Goal: Information Seeking & Learning: Learn about a topic

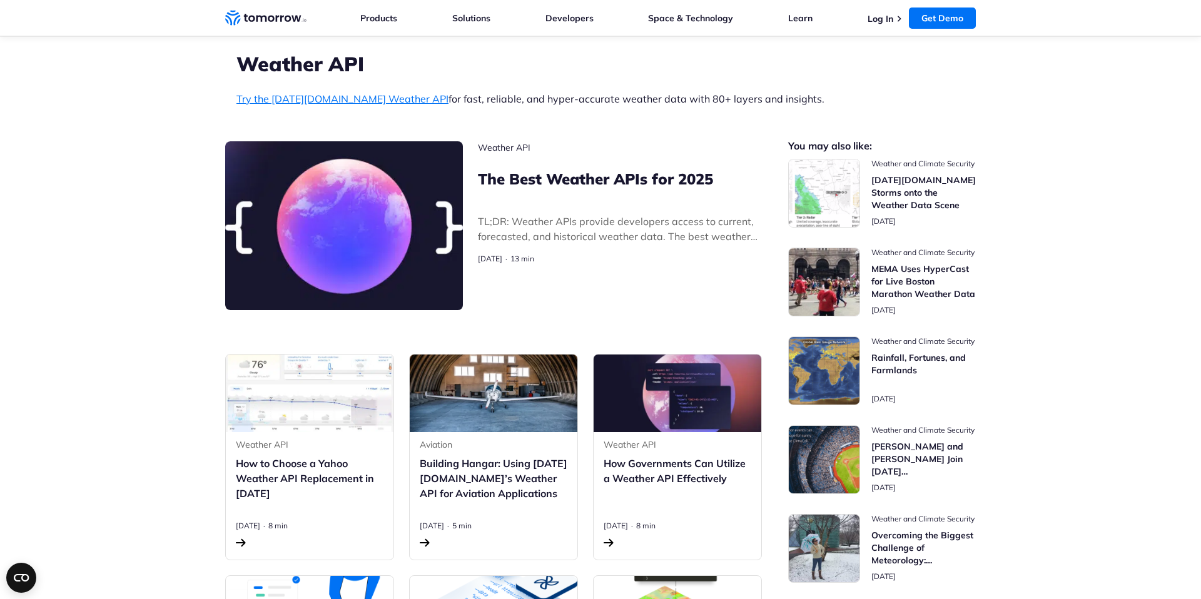
scroll to position [253, 0]
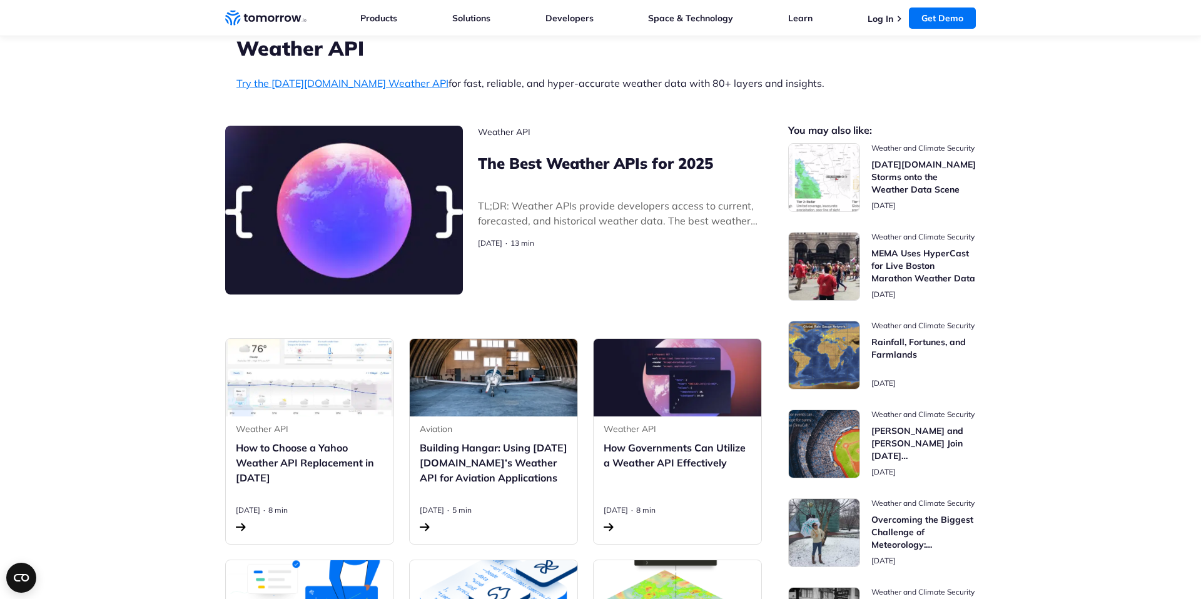
click at [588, 82] on p "Try the Tomorrow.io Weather API for fast, reliable, and hyper-accurate weather …" at bounding box center [600, 83] width 728 height 15
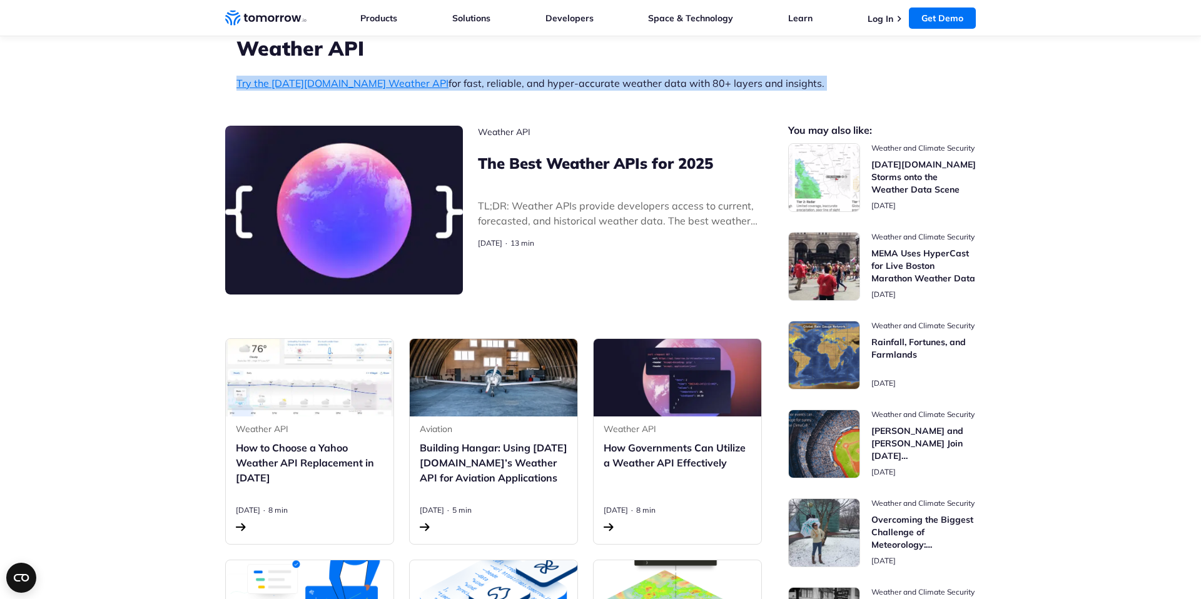
click at [588, 82] on p "Try the Tomorrow.io Weather API for fast, reliable, and hyper-accurate weather …" at bounding box center [600, 83] width 728 height 15
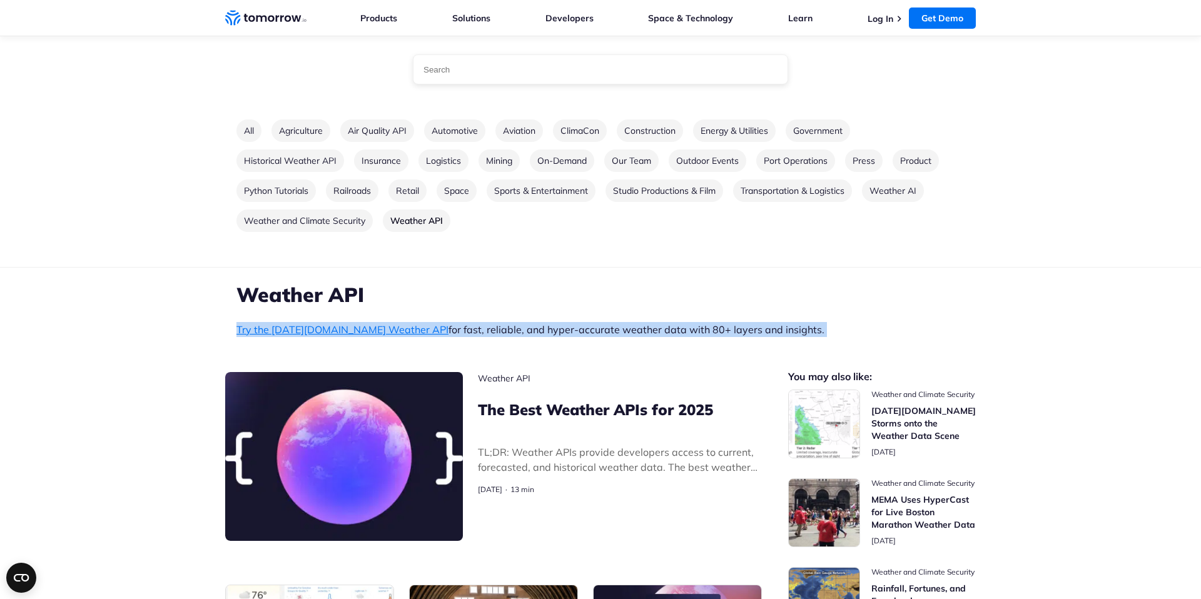
scroll to position [0, 0]
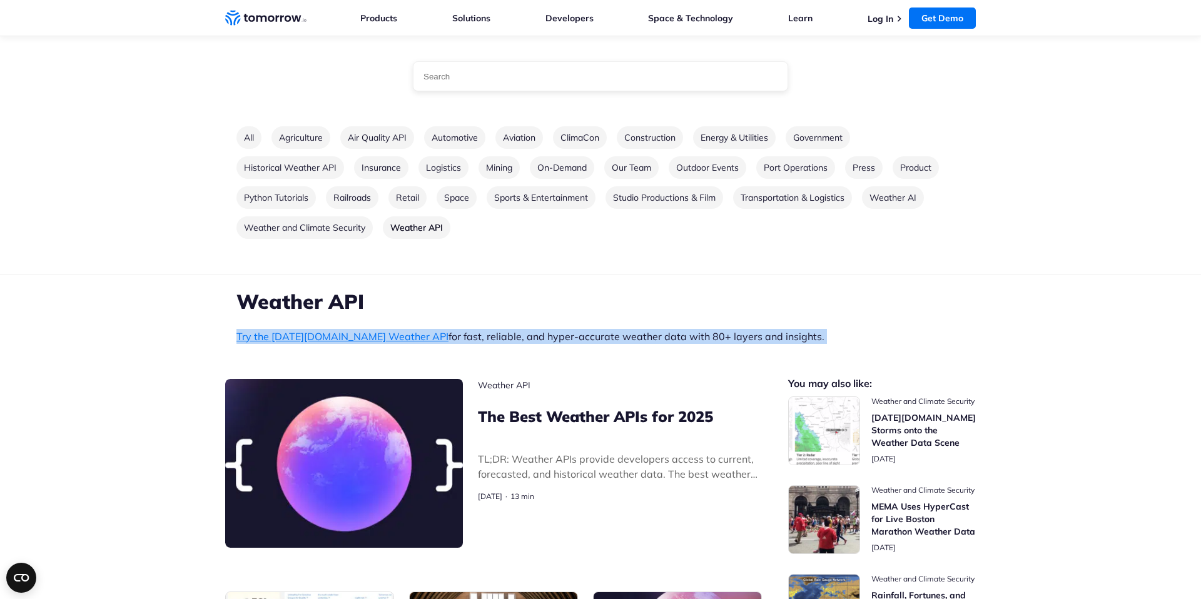
click at [567, 341] on p "Try the Tomorrow.io Weather API for fast, reliable, and hyper-accurate weather …" at bounding box center [600, 336] width 728 height 15
